Goal: Use online tool/utility: Utilize a website feature to perform a specific function

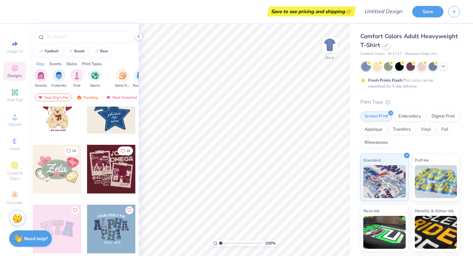
scroll to position [163, 0]
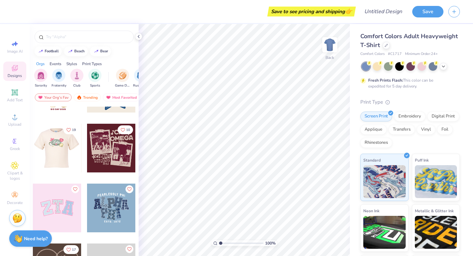
click at [60, 144] on div at bounding box center [57, 148] width 49 height 49
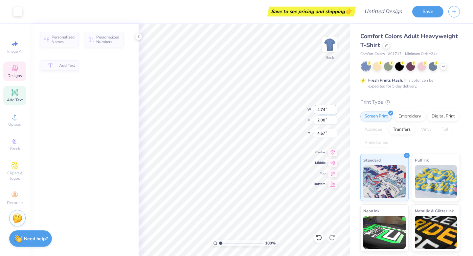
type input "4.74"
type input "2.08"
type input "4.67"
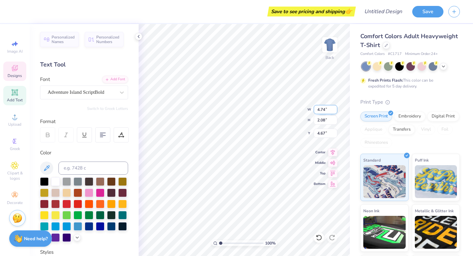
type textarea "Z"
type textarea "Fall"
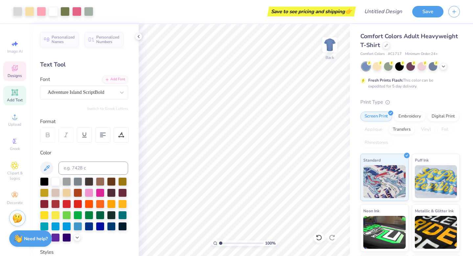
click at [16, 78] on div "Designs" at bounding box center [14, 70] width 23 height 19
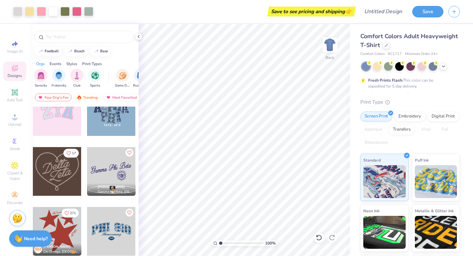
scroll to position [305, 0]
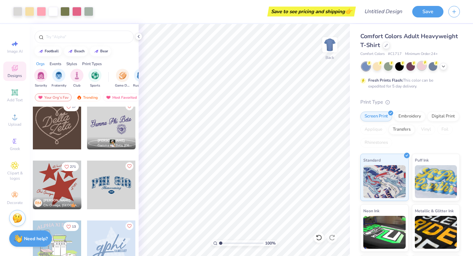
click at [420, 66] on div at bounding box center [422, 65] width 9 height 9
click at [386, 46] on div at bounding box center [386, 44] width 7 height 7
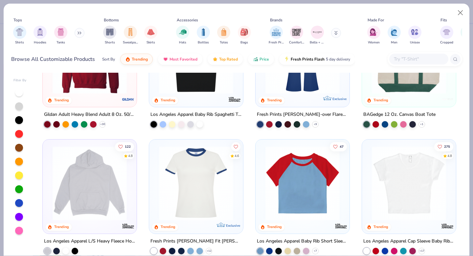
scroll to position [585, 0]
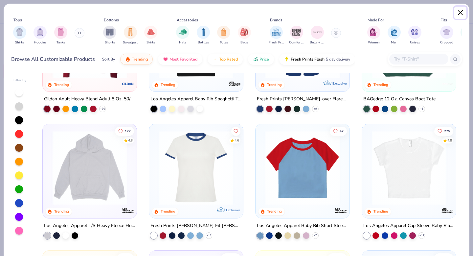
click at [462, 12] on button "Close" at bounding box center [461, 13] width 12 height 12
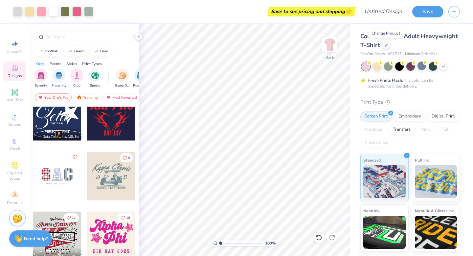
scroll to position [853, 0]
click at [426, 16] on button "Save" at bounding box center [428, 11] width 31 height 12
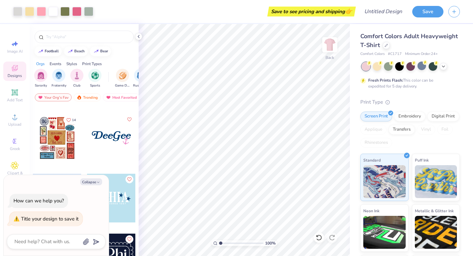
scroll to position [1545, 0]
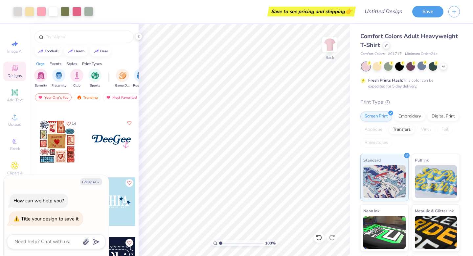
click at [59, 137] on div at bounding box center [57, 141] width 49 height 49
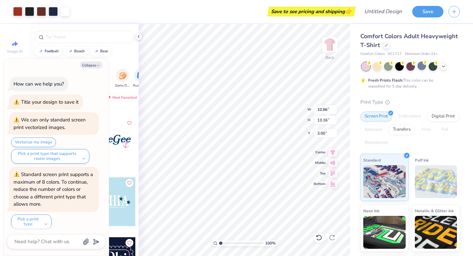
scroll to position [3, 0]
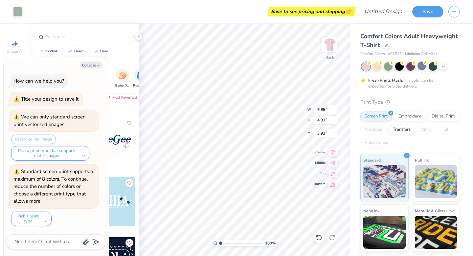
type textarea "x"
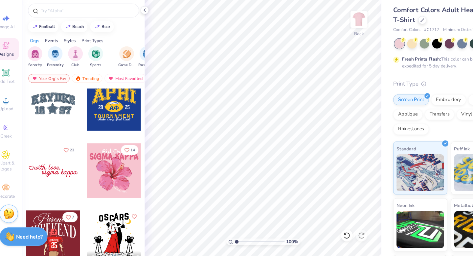
scroll to position [2286, 0]
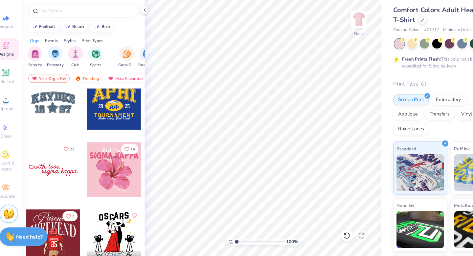
click at [69, 180] on div at bounding box center [57, 178] width 49 height 49
type input "6.24"
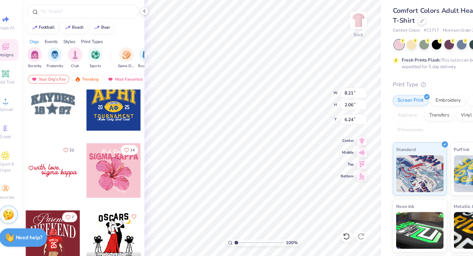
scroll to position [0, 0]
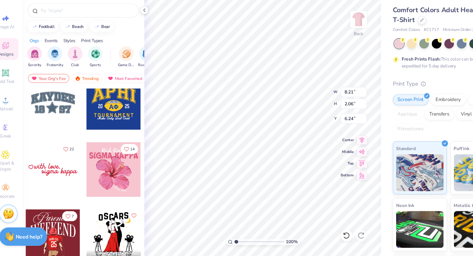
type input "13.51"
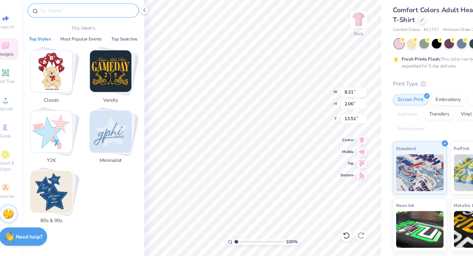
click at [55, 36] on input "text" at bounding box center [87, 37] width 84 height 7
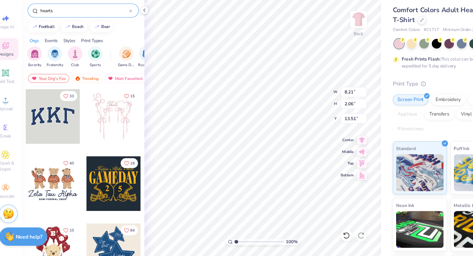
type input "hearts"
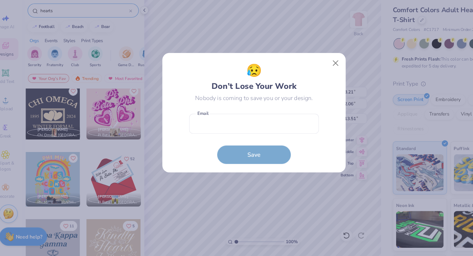
scroll to position [304, 0]
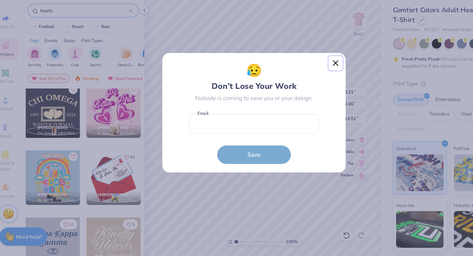
click at [308, 83] on button "Close" at bounding box center [309, 84] width 12 height 12
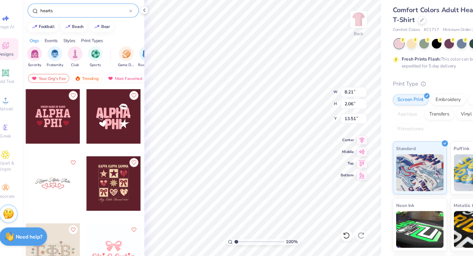
scroll to position [540, 0]
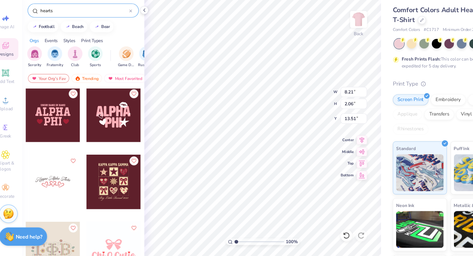
click at [115, 193] on div at bounding box center [111, 189] width 49 height 49
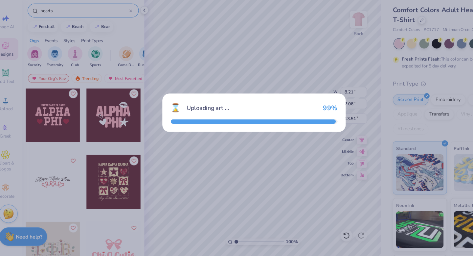
type input "9.57"
type input "11.82"
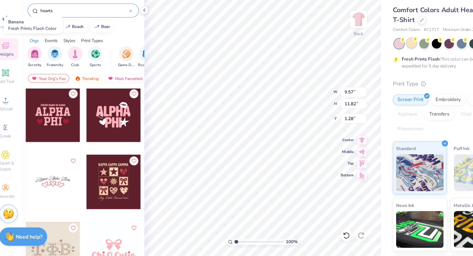
click at [378, 70] on div at bounding box center [377, 65] width 9 height 9
type input "3.00"
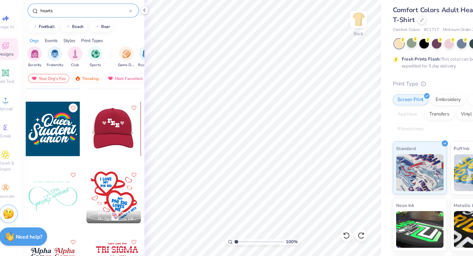
scroll to position [885, 0]
